Goal: Information Seeking & Learning: Understand process/instructions

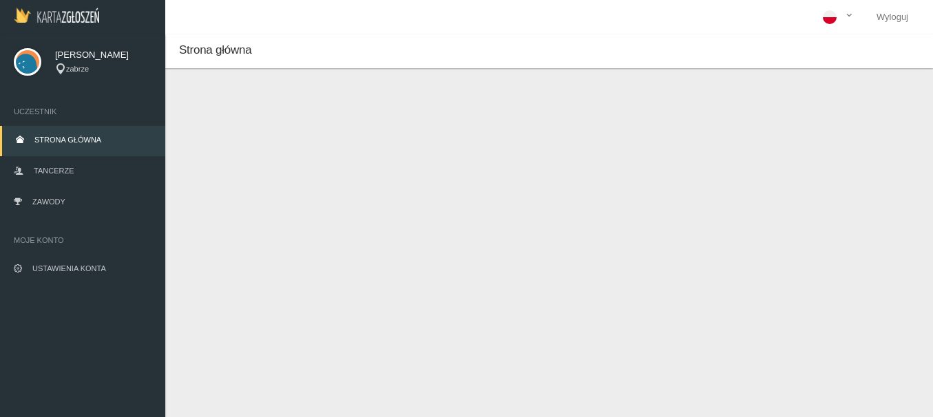
click at [79, 136] on span "Strona główna" at bounding box center [67, 140] width 67 height 8
click at [39, 200] on span "Zawody" at bounding box center [48, 202] width 33 height 8
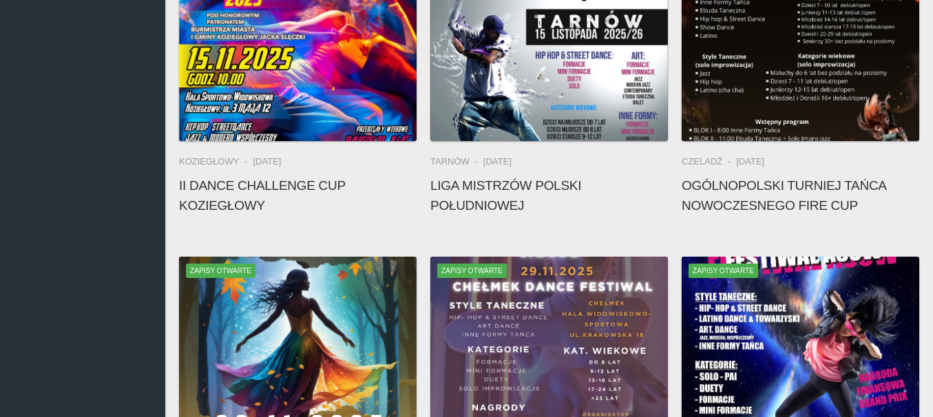
scroll to position [412, 0]
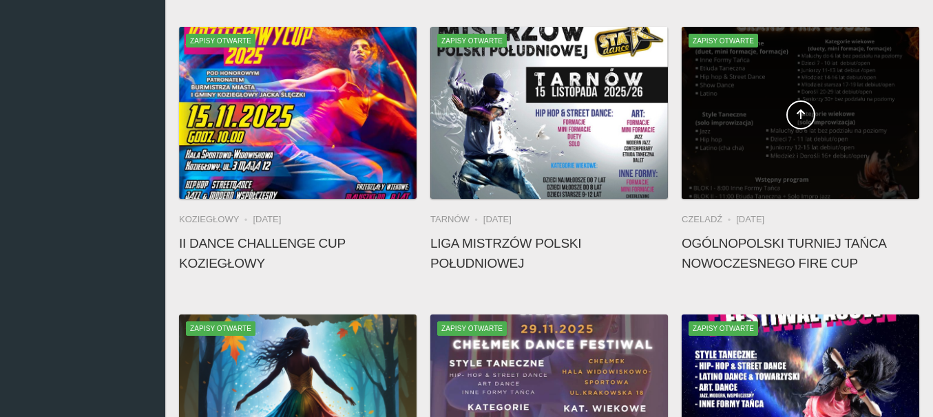
click at [835, 77] on div at bounding box center [801, 113] width 238 height 172
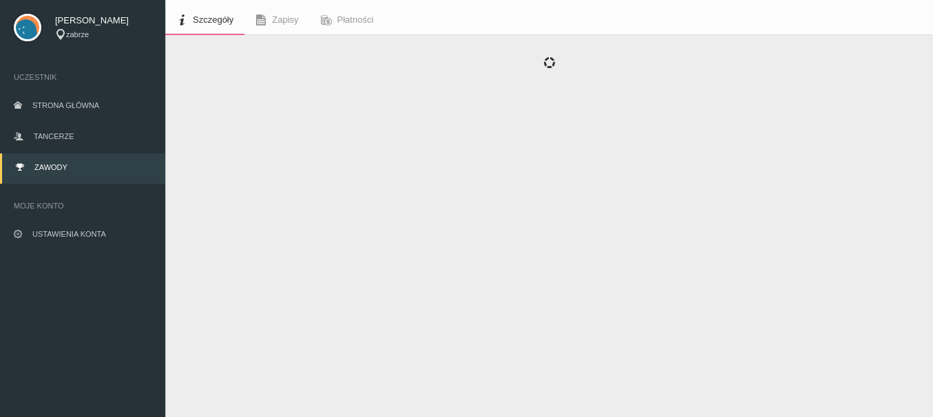
scroll to position [67, 0]
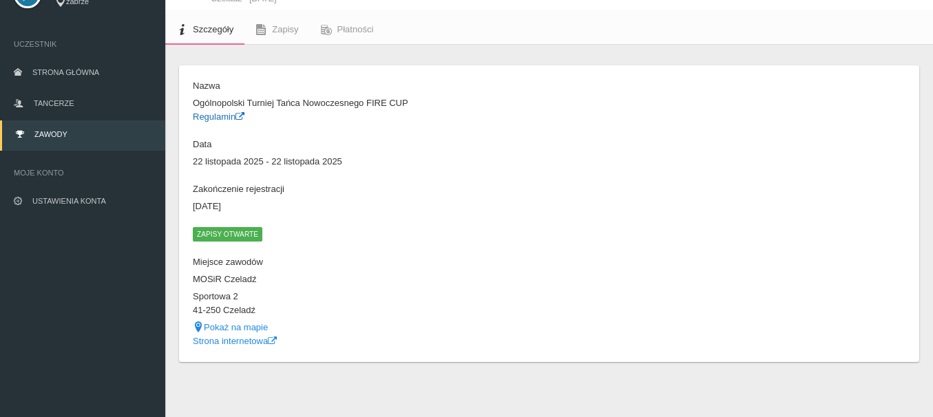
click at [226, 116] on link "Regulamin" at bounding box center [219, 117] width 52 height 10
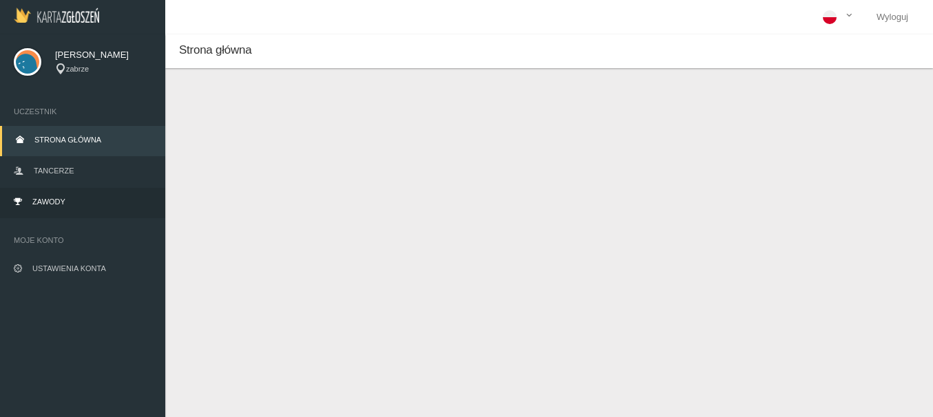
click at [59, 202] on span "Zawody" at bounding box center [48, 202] width 33 height 8
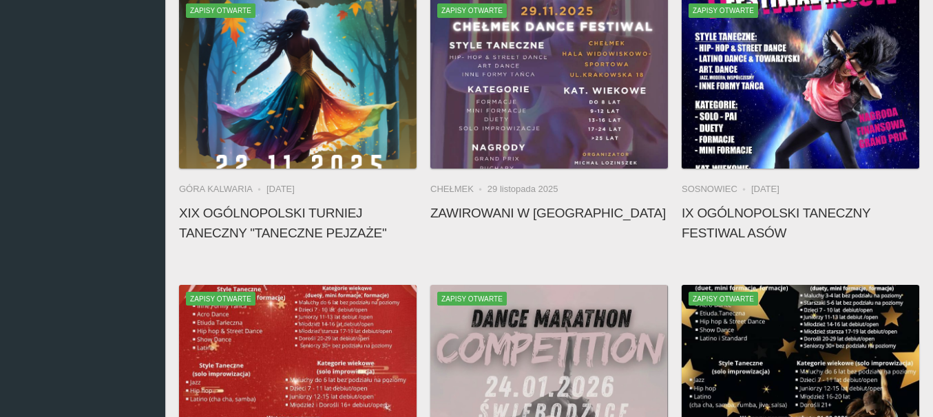
scroll to position [1095, 0]
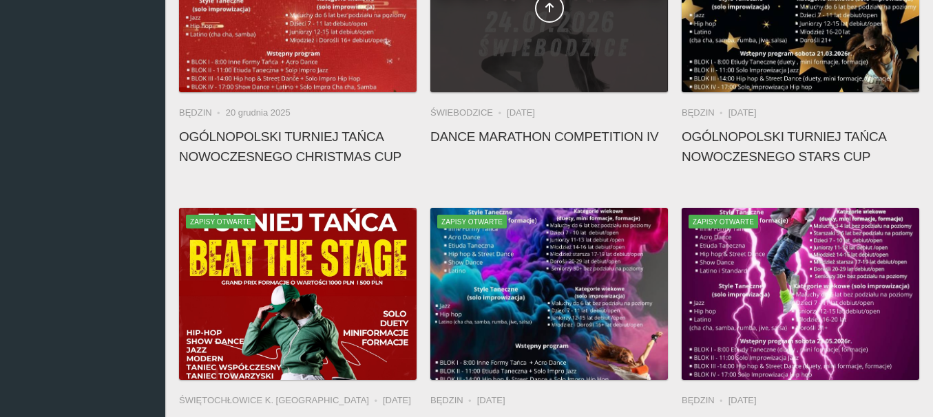
click at [570, 67] on div at bounding box center [549, 6] width 238 height 172
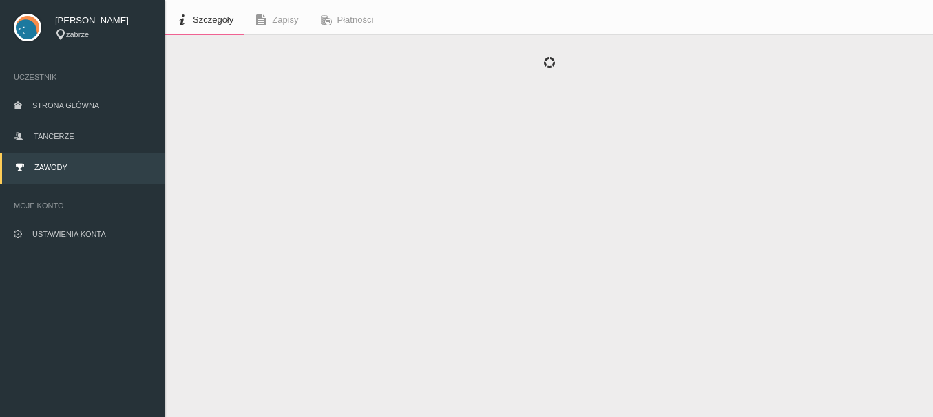
scroll to position [67, 0]
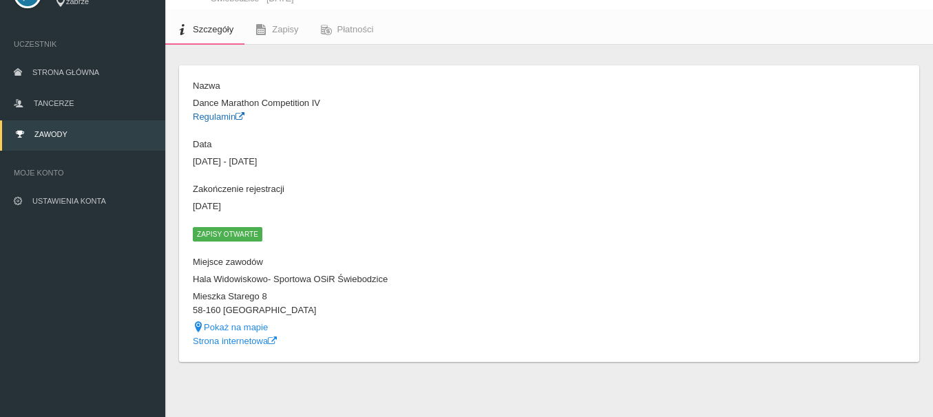
click at [221, 114] on link "Regulamin" at bounding box center [219, 117] width 52 height 10
